Goal: Information Seeking & Learning: Learn about a topic

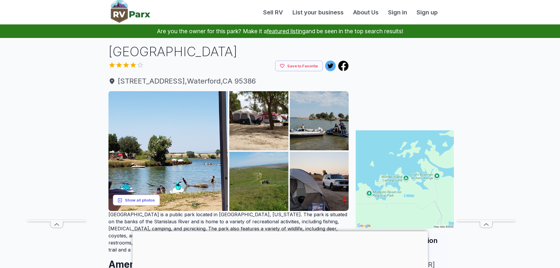
click at [125, 203] on button "Show all photos" at bounding box center [136, 200] width 47 height 11
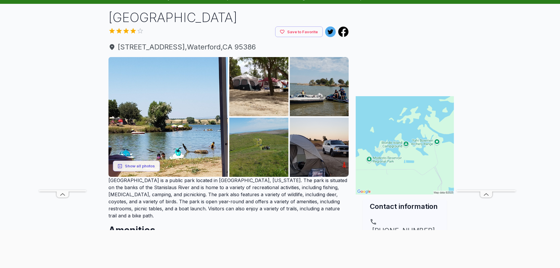
scroll to position [31, 0]
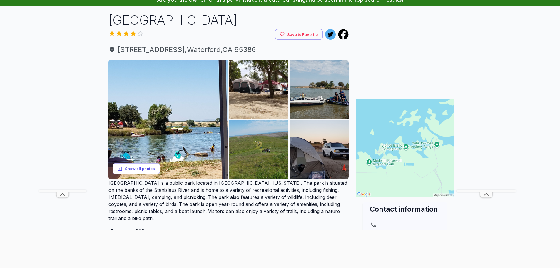
click at [143, 166] on button "Show all photos" at bounding box center [136, 168] width 47 height 11
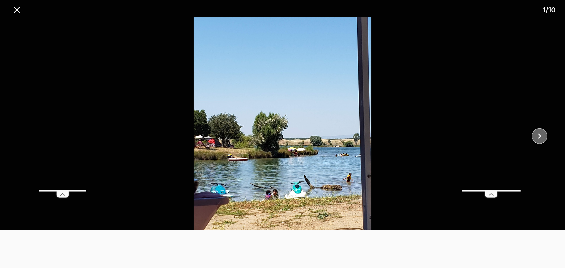
click at [536, 136] on icon "close" at bounding box center [539, 136] width 10 height 10
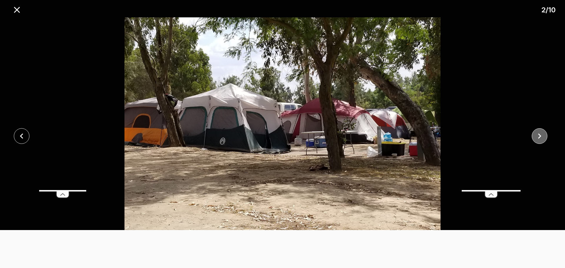
click at [536, 136] on icon "close" at bounding box center [539, 136] width 10 height 10
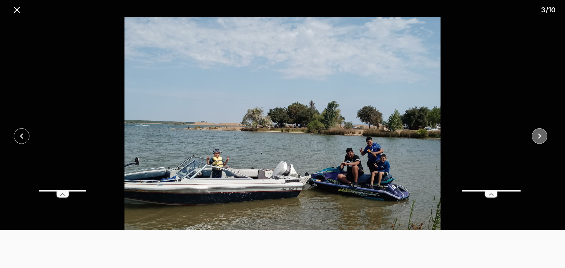
click at [536, 136] on icon "close" at bounding box center [539, 136] width 10 height 10
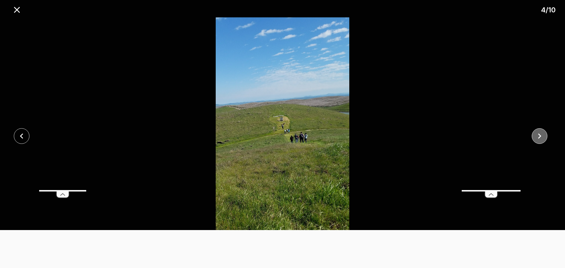
click at [536, 136] on icon "close" at bounding box center [539, 136] width 10 height 10
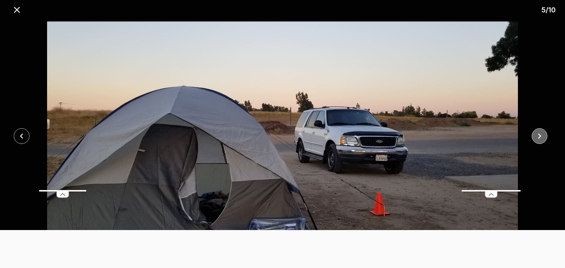
click at [536, 136] on icon "close" at bounding box center [539, 136] width 10 height 10
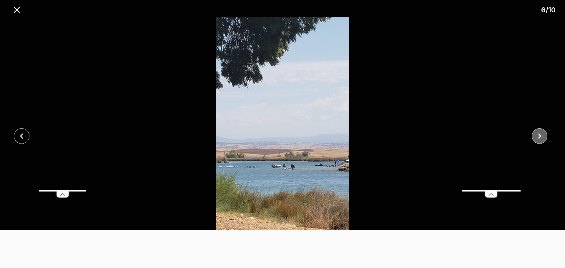
click at [536, 136] on icon "close" at bounding box center [539, 136] width 10 height 10
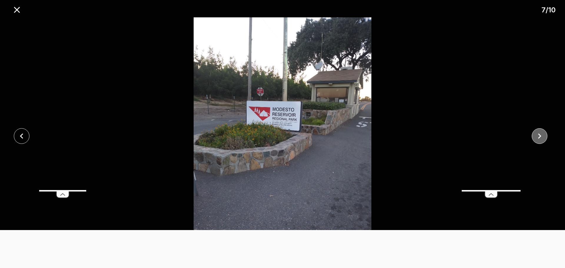
click at [536, 136] on icon "close" at bounding box center [539, 136] width 10 height 10
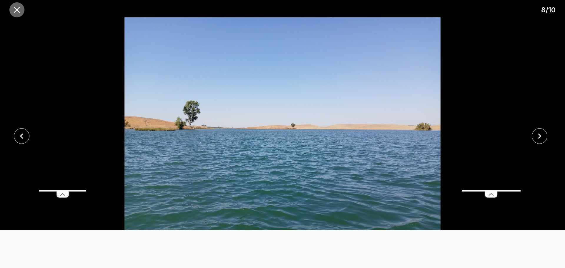
click at [14, 9] on icon "close" at bounding box center [17, 10] width 10 height 10
